Goal: Task Accomplishment & Management: Use online tool/utility

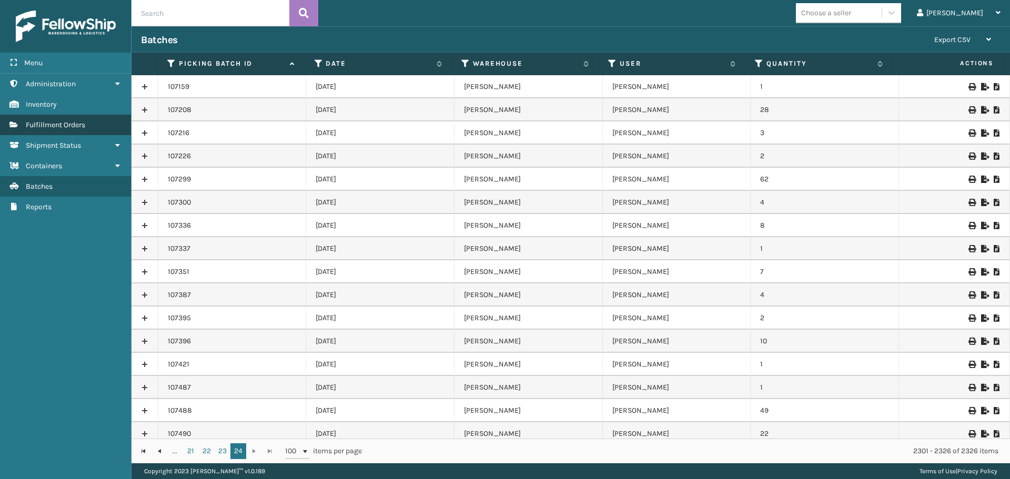
click at [59, 123] on span "Fulfillment Orders" at bounding box center [55, 125] width 59 height 9
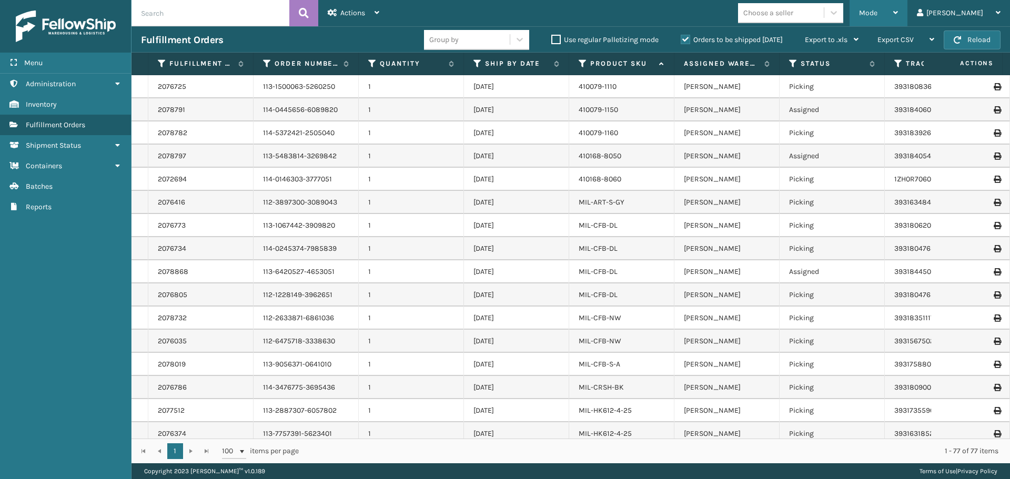
click at [898, 5] on div "Mode" at bounding box center [878, 13] width 39 height 26
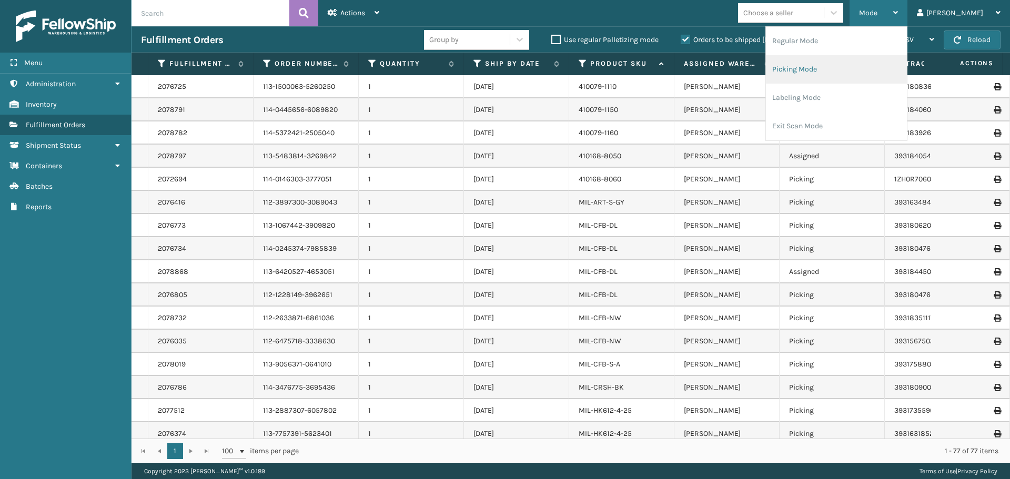
click at [858, 69] on li "Picking Mode" at bounding box center [836, 69] width 141 height 28
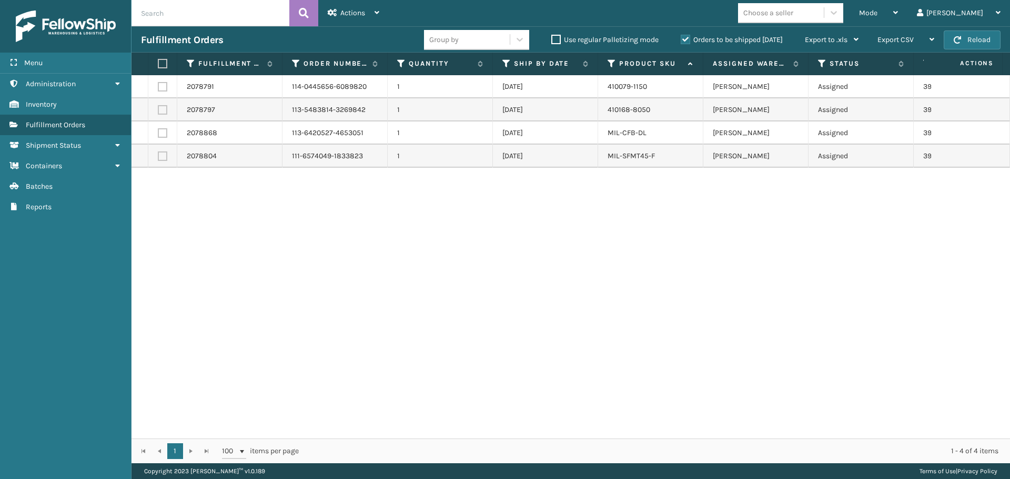
click at [161, 112] on label at bounding box center [162, 109] width 9 height 9
click at [158, 112] on input "checkbox" at bounding box center [158, 108] width 1 height 7
checkbox input "true"
click at [376, 11] on icon at bounding box center [377, 12] width 5 height 7
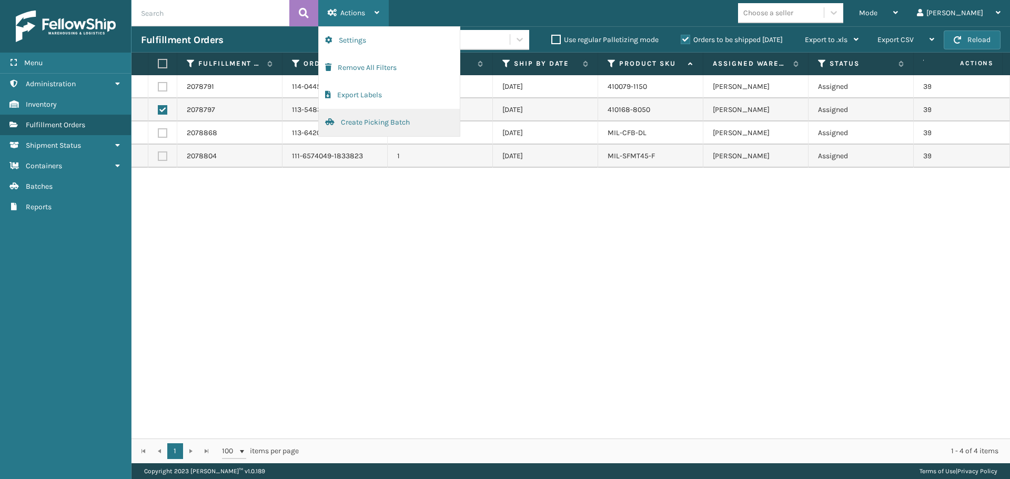
click at [368, 122] on button "Create Picking Batch" at bounding box center [389, 122] width 141 height 27
